Goal: Check status: Check status

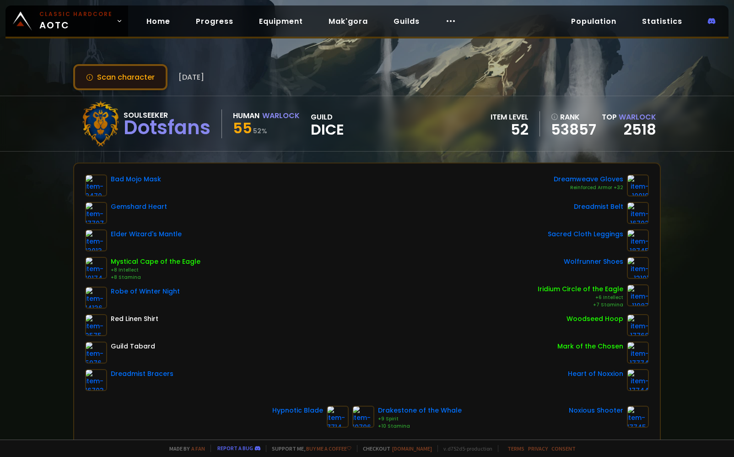
click at [156, 82] on button "Scan character" at bounding box center [120, 77] width 94 height 26
click at [628, 132] on link "2518" at bounding box center [640, 129] width 33 height 21
click at [633, 125] on link "2518" at bounding box center [640, 129] width 33 height 21
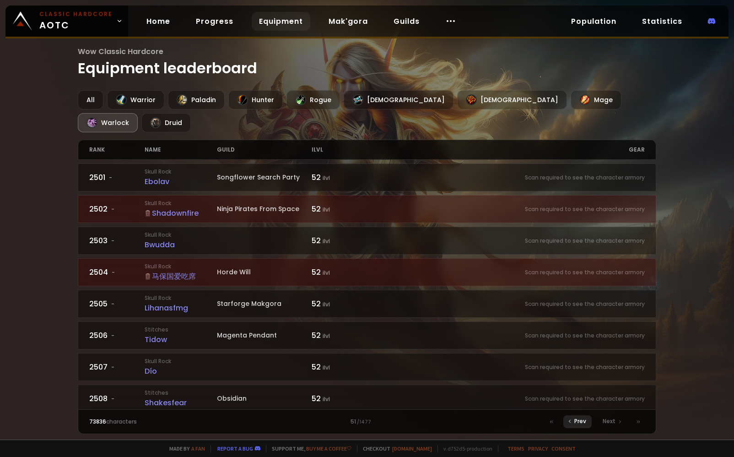
click at [581, 423] on span "Prev" at bounding box center [581, 421] width 12 height 8
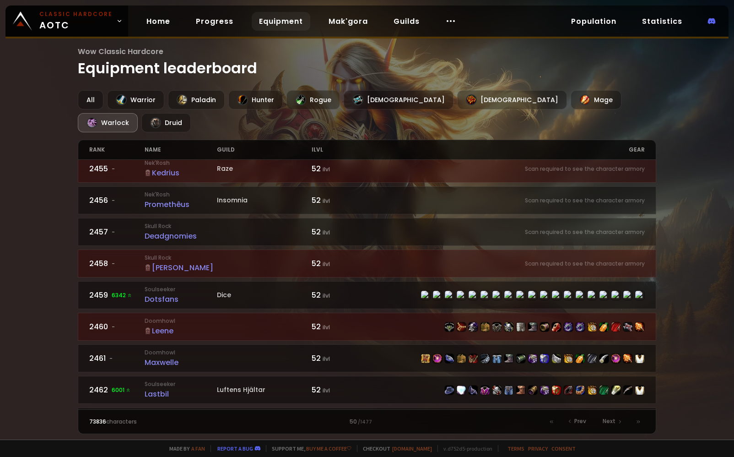
scroll to position [137, 0]
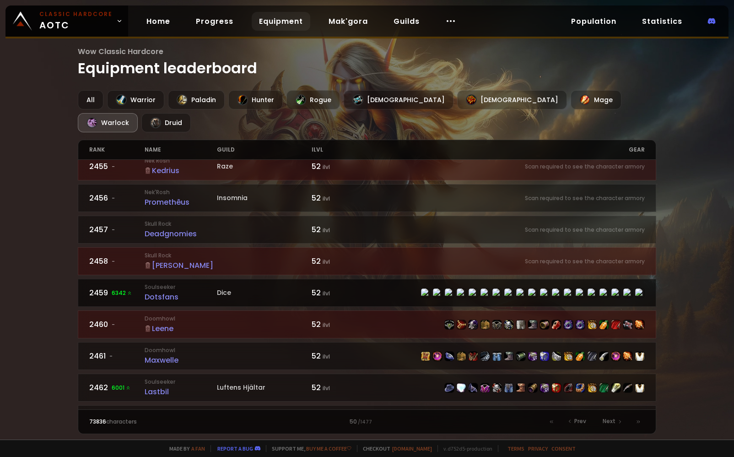
click at [112, 289] on span "6342" at bounding box center [122, 293] width 21 height 8
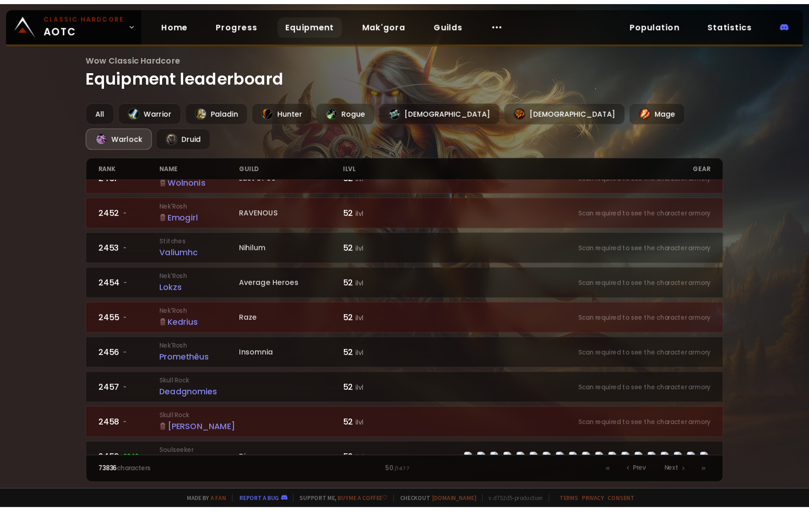
scroll to position [46, 0]
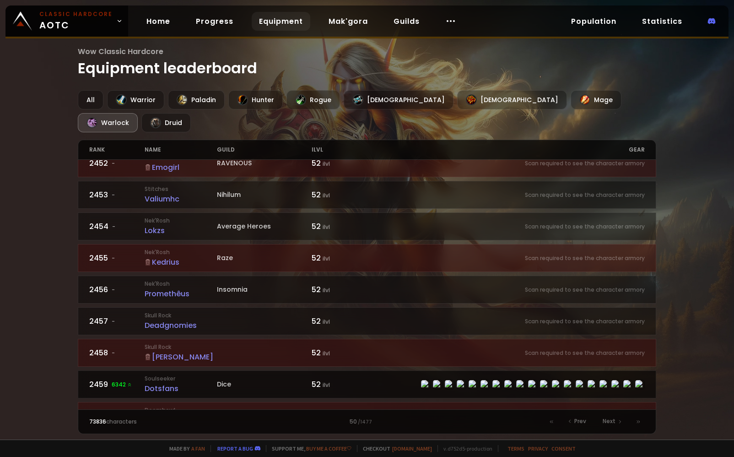
click at [174, 383] on div "Dotsfans" at bounding box center [181, 388] width 72 height 11
